Goal: Find specific page/section: Find specific page/section

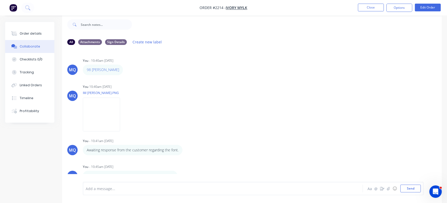
scroll to position [649, 0]
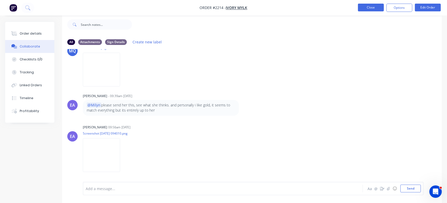
click at [375, 10] on button "Close" at bounding box center [371, 8] width 26 height 8
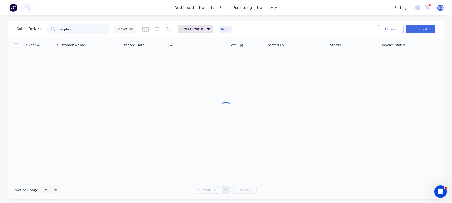
click at [86, 30] on input "mcpher" at bounding box center [85, 29] width 50 height 10
click at [86, 29] on input "mcpher" at bounding box center [85, 29] width 50 height 10
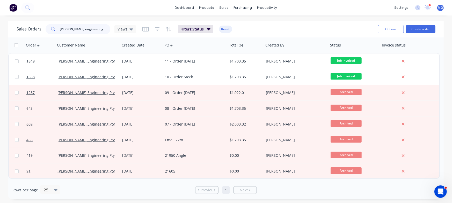
drag, startPoint x: 92, startPoint y: 30, endPoint x: 5, endPoint y: 30, distance: 87.2
click at [5, 30] on div "Sales Orders [PERSON_NAME] engineering Views Filters: Status Reset Options Crea…" at bounding box center [226, 110] width 452 height 179
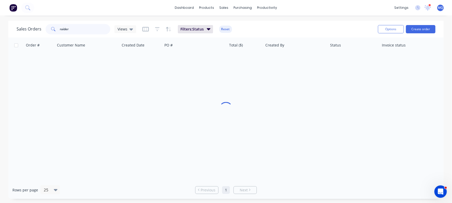
click at [76, 34] on input "raider" at bounding box center [85, 29] width 50 height 10
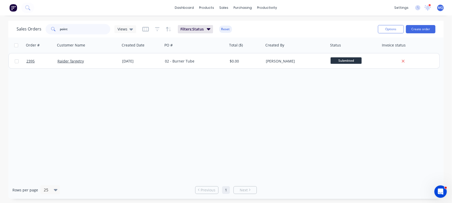
type input "point"
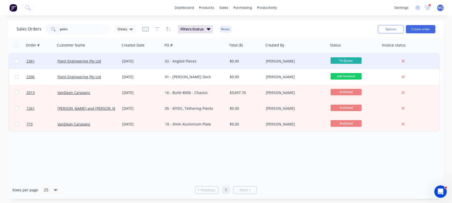
click at [169, 60] on div "02 - Angled Pieces" at bounding box center [193, 61] width 57 height 5
